Goal: Task Accomplishment & Management: Manage account settings

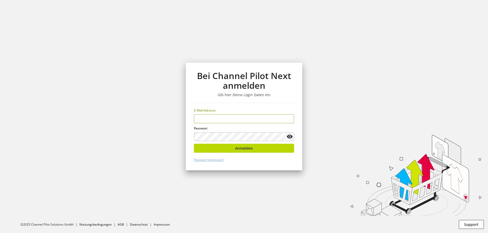
click at [244, 123] on input "email" at bounding box center [244, 118] width 100 height 9
drag, startPoint x: 242, startPoint y: 122, endPoint x: 228, endPoint y: 124, distance: 15.1
click at [242, 122] on input "email" at bounding box center [244, 118] width 100 height 9
click at [224, 121] on input "email" at bounding box center [244, 118] width 100 height 9
type input "**********"
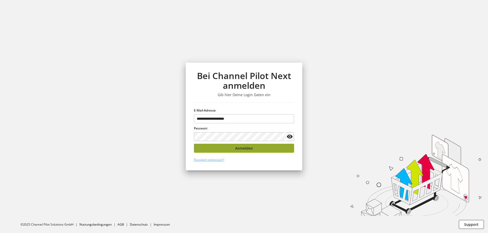
click at [202, 148] on button "Anmelden" at bounding box center [244, 148] width 100 height 9
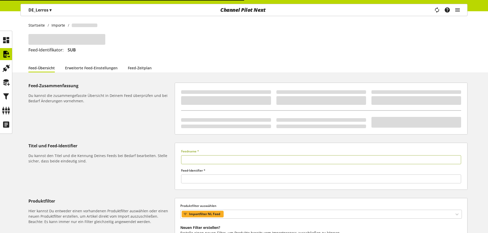
type input "*******"
type input "***"
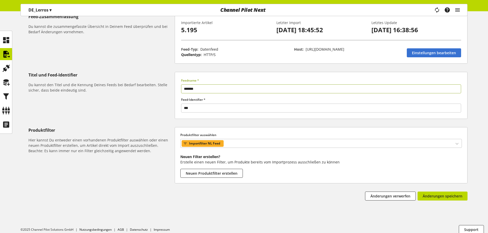
scroll to position [74, 0]
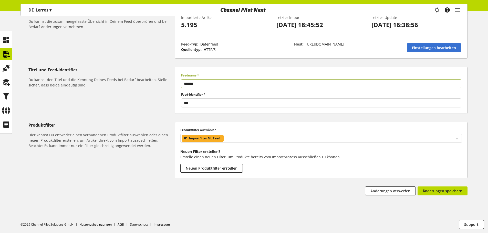
click at [187, 138] on icon at bounding box center [185, 139] width 4 height 6
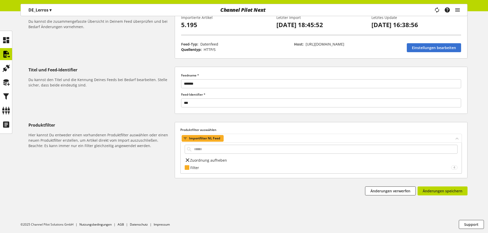
click at [186, 138] on icon at bounding box center [185, 139] width 4 height 6
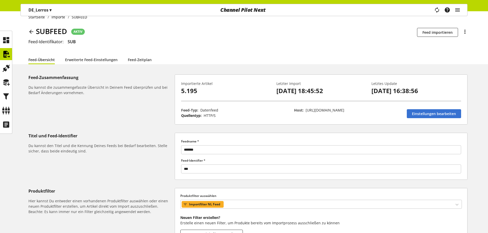
scroll to position [0, 0]
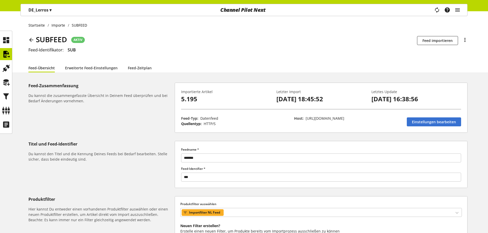
click at [33, 42] on icon at bounding box center [31, 39] width 6 height 9
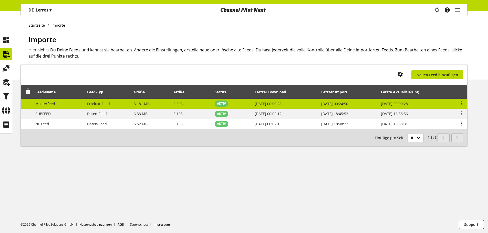
click at [50, 105] on span "Masterfeed" at bounding box center [45, 103] width 20 height 5
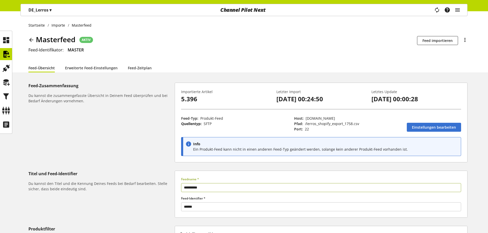
click at [33, 40] on icon at bounding box center [31, 39] width 6 height 9
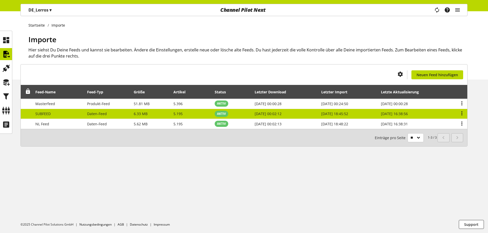
click at [62, 113] on td "SUBFEED" at bounding box center [59, 114] width 52 height 10
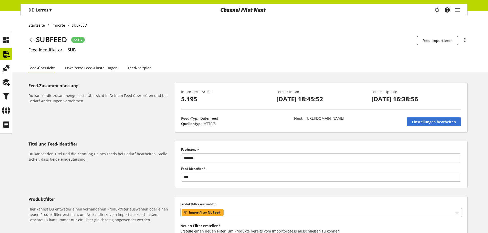
click at [30, 39] on icon at bounding box center [31, 39] width 6 height 9
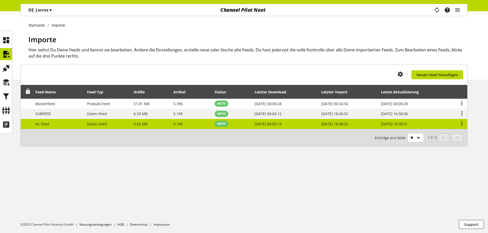
click at [59, 122] on td "NL Feed" at bounding box center [59, 124] width 52 height 10
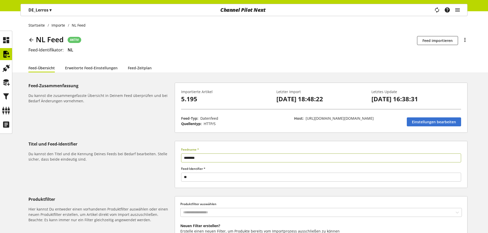
click at [30, 37] on icon at bounding box center [31, 39] width 6 height 9
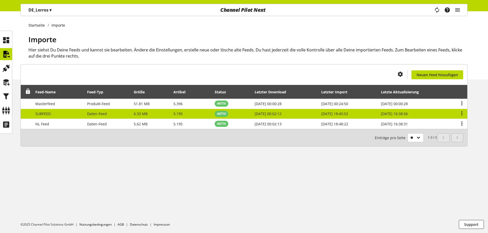
click at [57, 112] on td "SUBFEED" at bounding box center [59, 114] width 52 height 10
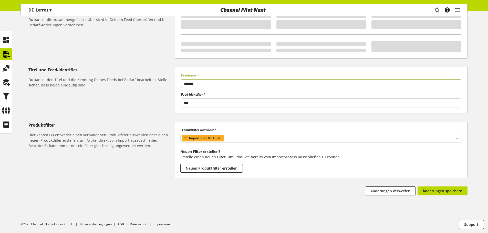
scroll to position [74, 0]
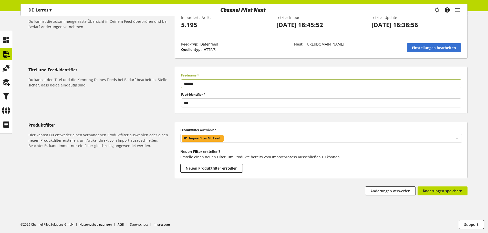
click at [184, 140] on icon at bounding box center [185, 139] width 4 height 6
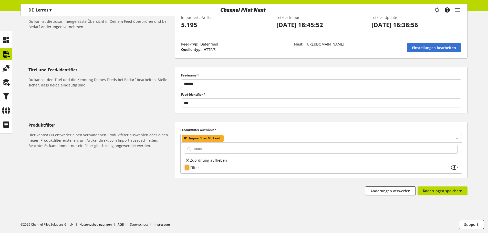
click at [191, 168] on div "Filter" at bounding box center [320, 167] width 261 height 5
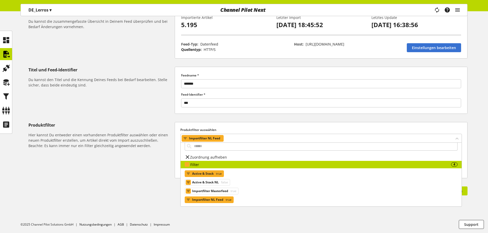
scroll to position [4, 0]
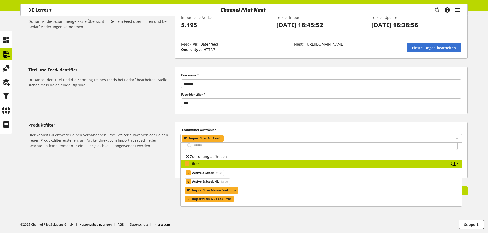
click at [209, 191] on span "Importfilter Masterfeed" at bounding box center [210, 190] width 36 height 6
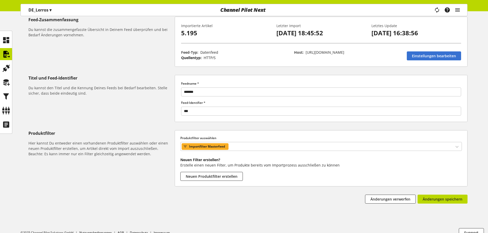
scroll to position [74, 0]
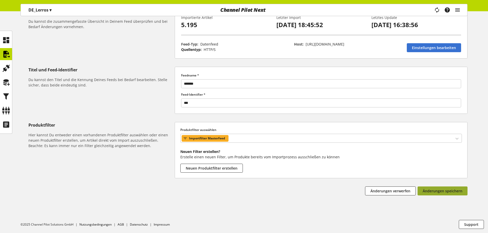
click at [430, 189] on span "Änderungen speichern" at bounding box center [442, 190] width 40 height 5
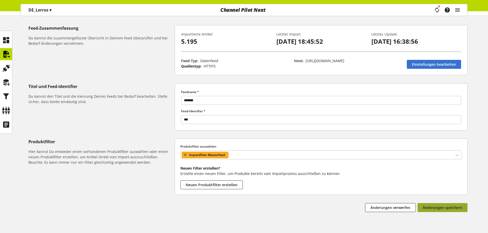
scroll to position [49, 0]
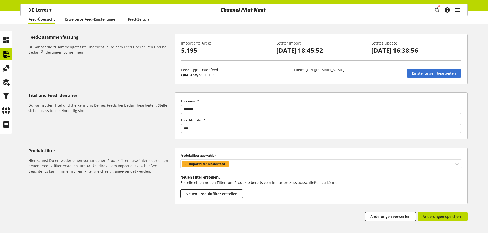
click at [196, 164] on span "Importfilter Masterfeed" at bounding box center [207, 164] width 36 height 6
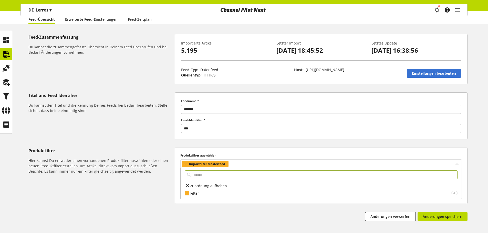
click at [197, 164] on span "Importfilter Masterfeed" at bounding box center [207, 164] width 36 height 6
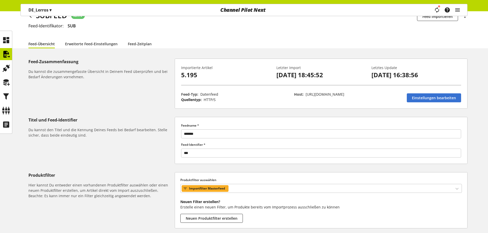
scroll to position [0, 0]
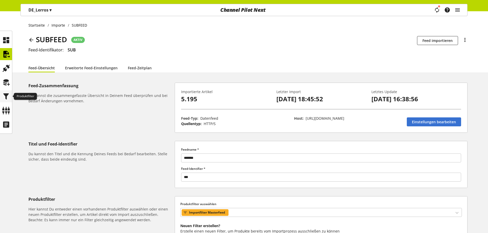
click at [5, 95] on icon at bounding box center [6, 96] width 8 height 10
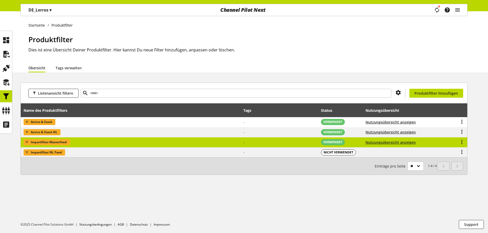
click at [60, 142] on span "Importfilter Masterfeed" at bounding box center [49, 142] width 36 height 6
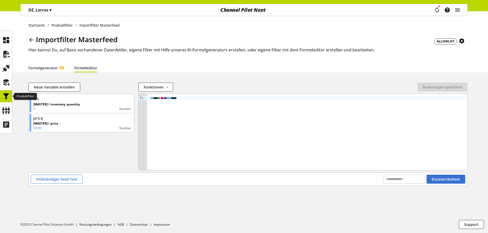
click at [5, 99] on icon at bounding box center [6, 96] width 8 height 10
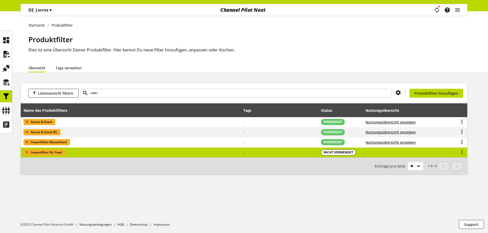
click at [66, 153] on td "Importfilter NL Feed" at bounding box center [131, 153] width 220 height 10
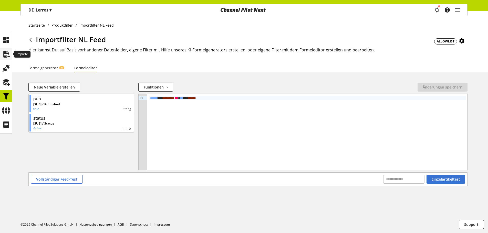
click at [5, 57] on icon at bounding box center [6, 54] width 8 height 10
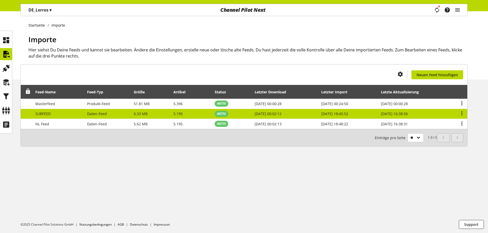
click at [71, 114] on td "SUBFEED" at bounding box center [59, 114] width 52 height 10
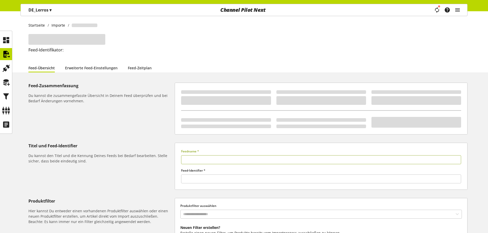
type input "*******"
type input "***"
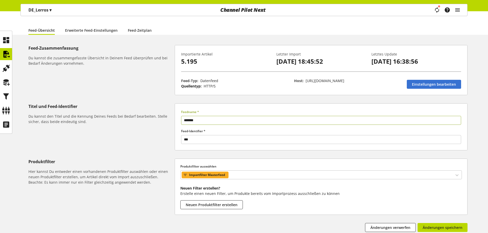
scroll to position [74, 0]
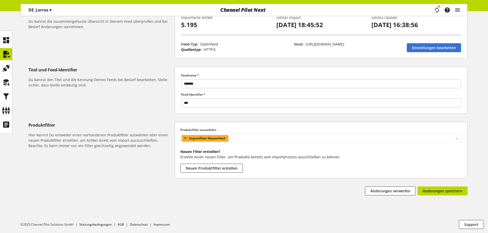
click at [187, 138] on div at bounding box center [184, 138] width 5 height 5
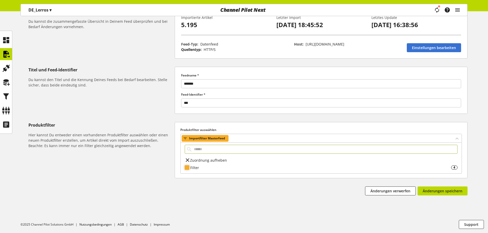
click at [198, 169] on div "Filter" at bounding box center [320, 167] width 261 height 5
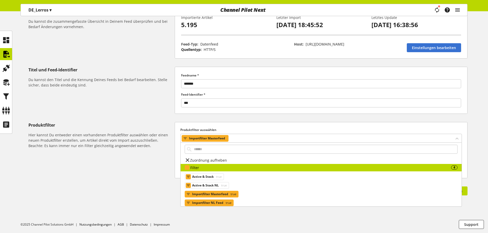
click at [216, 203] on span "Importfilter NL Feed" at bounding box center [207, 203] width 31 height 6
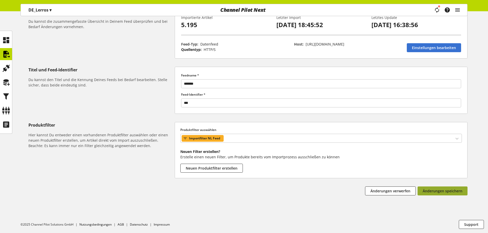
click at [449, 193] on span "Änderungen speichern" at bounding box center [442, 190] width 40 height 5
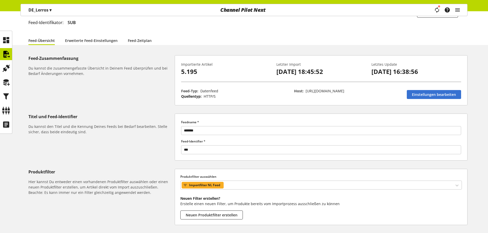
scroll to position [0, 0]
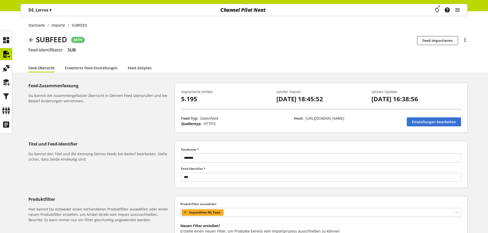
click at [32, 39] on icon at bounding box center [31, 39] width 6 height 9
